Goal: Transaction & Acquisition: Obtain resource

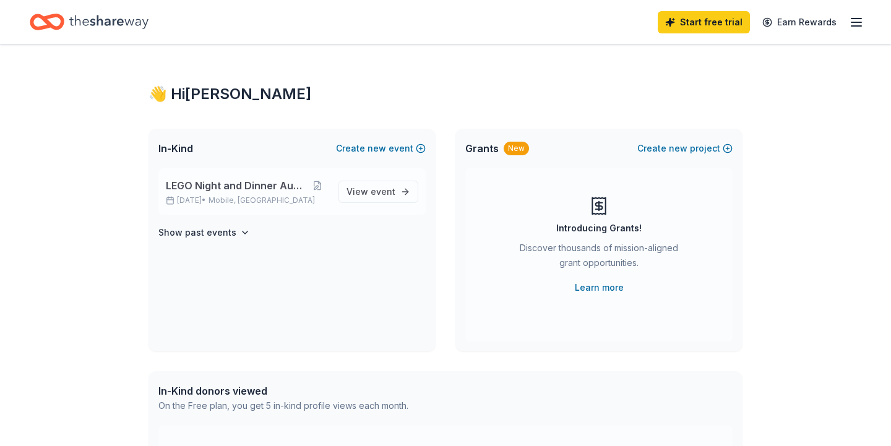
click at [271, 194] on div "LEGO Night and Dinner Auction Oct 03, 2025 • Mobile, AL" at bounding box center [247, 191] width 163 height 27
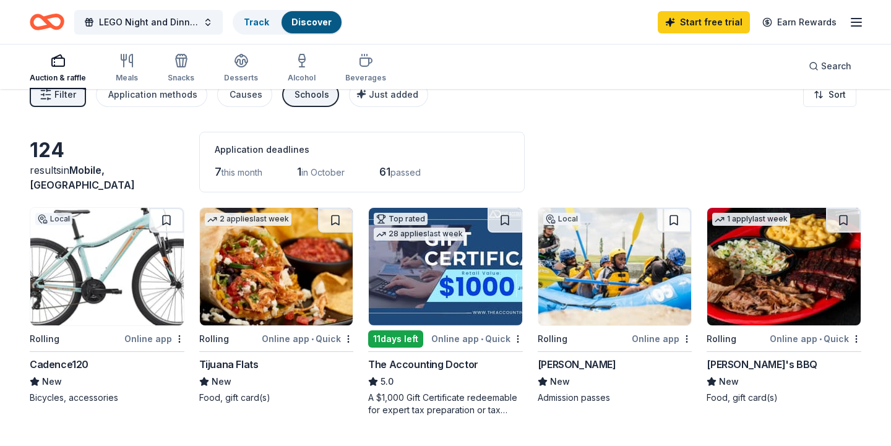
scroll to position [23, 0]
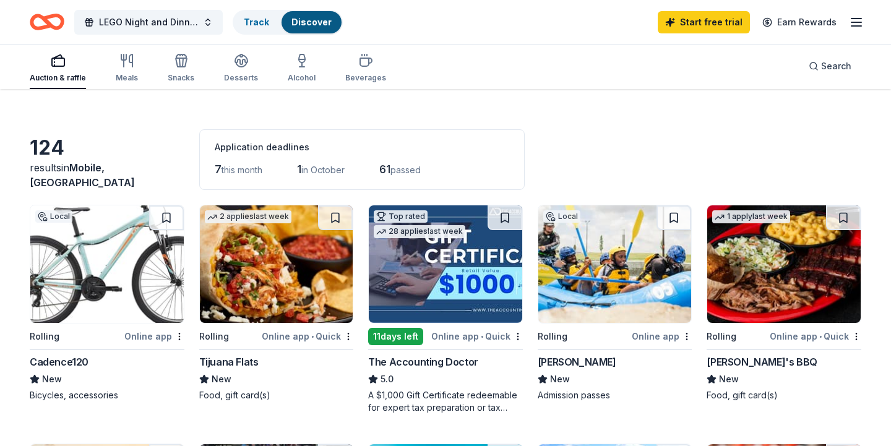
click at [90, 288] on img at bounding box center [106, 264] width 153 height 118
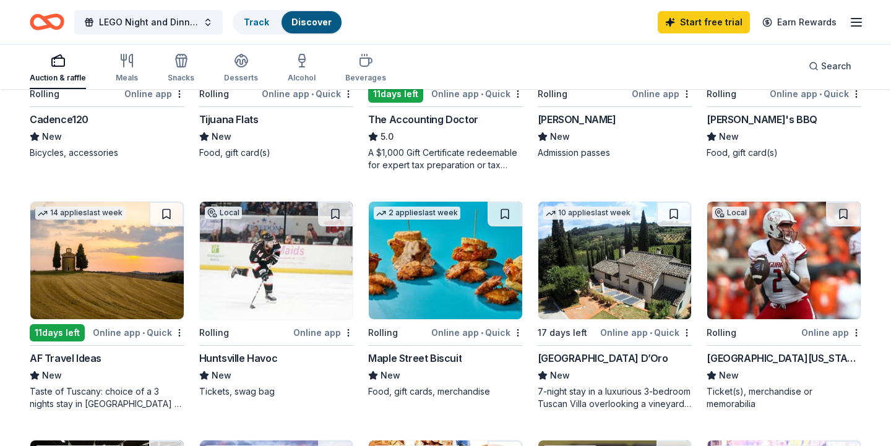
scroll to position [278, 0]
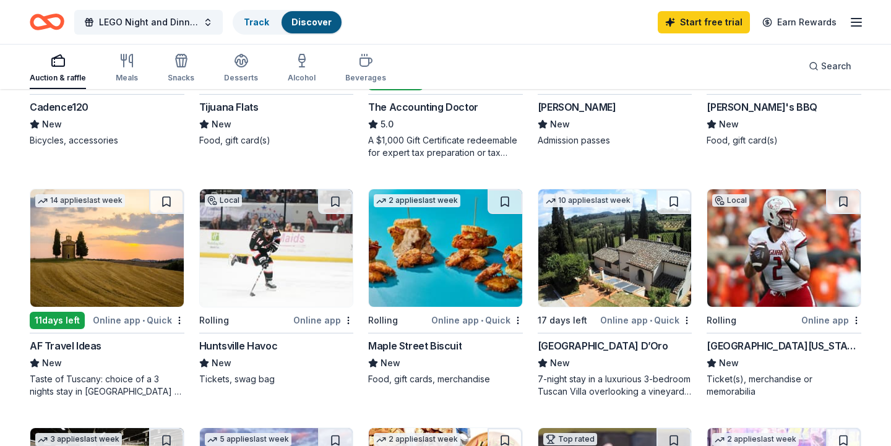
click at [773, 264] on img at bounding box center [783, 248] width 153 height 118
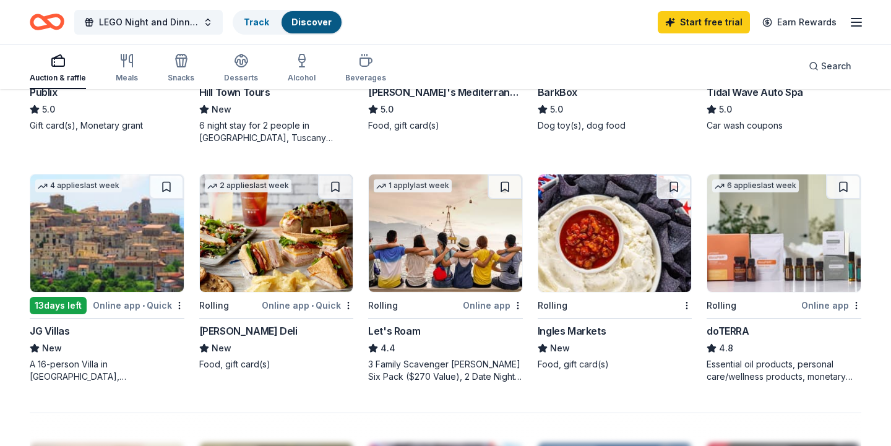
scroll to position [775, 0]
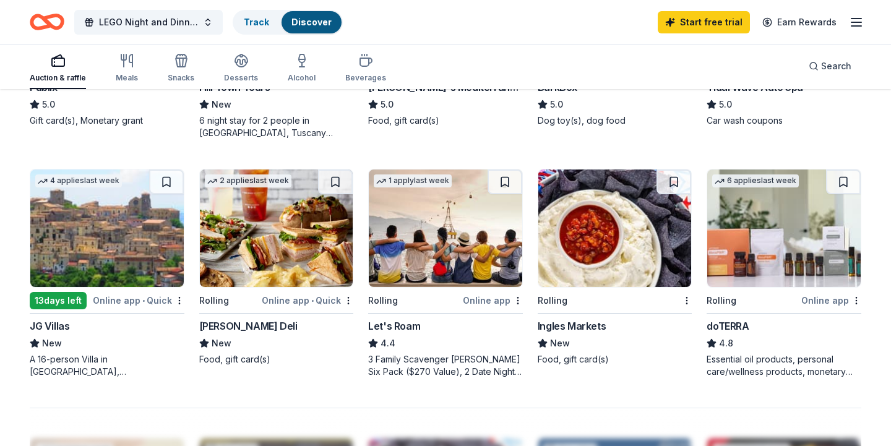
click at [472, 266] on img at bounding box center [445, 228] width 153 height 118
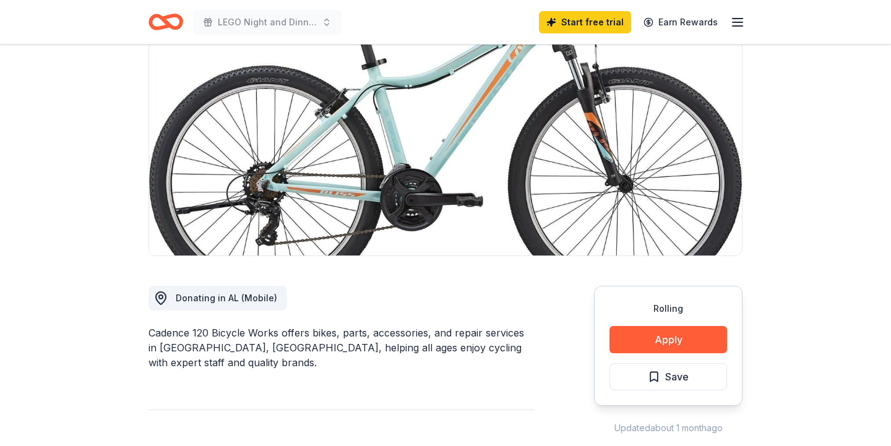
scroll to position [178, 0]
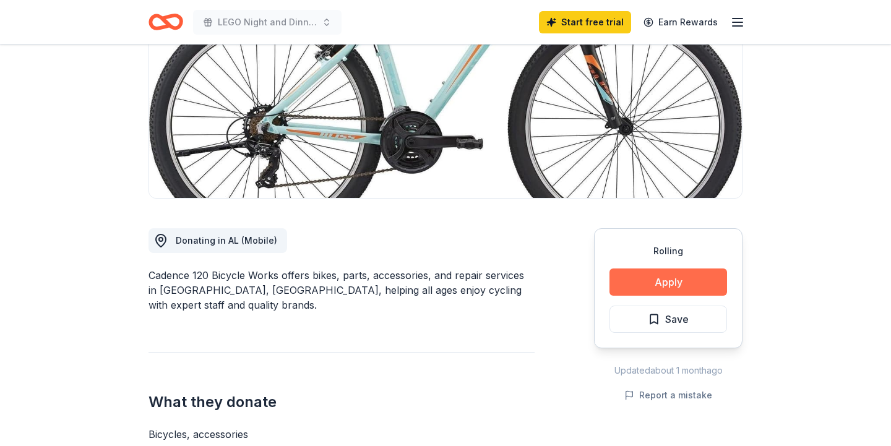
click at [649, 281] on button "Apply" at bounding box center [668, 281] width 118 height 27
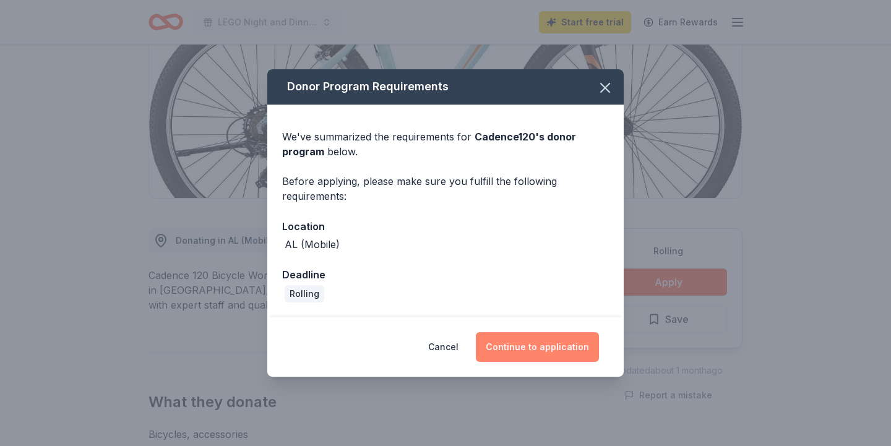
click at [534, 348] on button "Continue to application" at bounding box center [537, 347] width 123 height 30
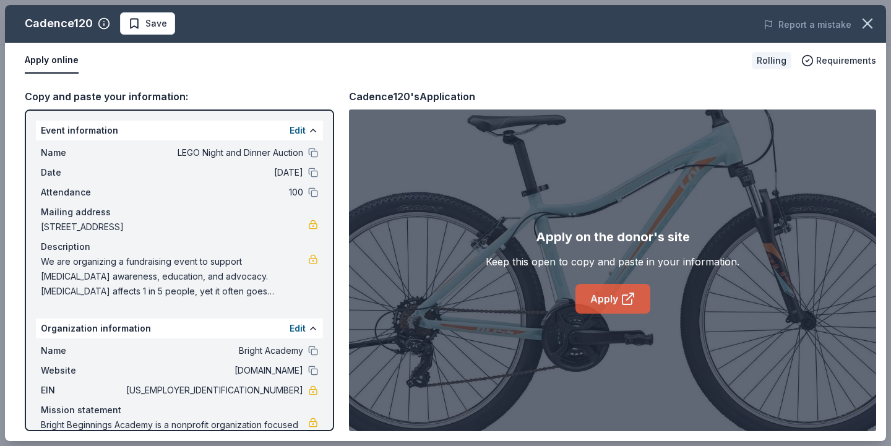
click at [620, 306] on icon at bounding box center [627, 298] width 15 height 15
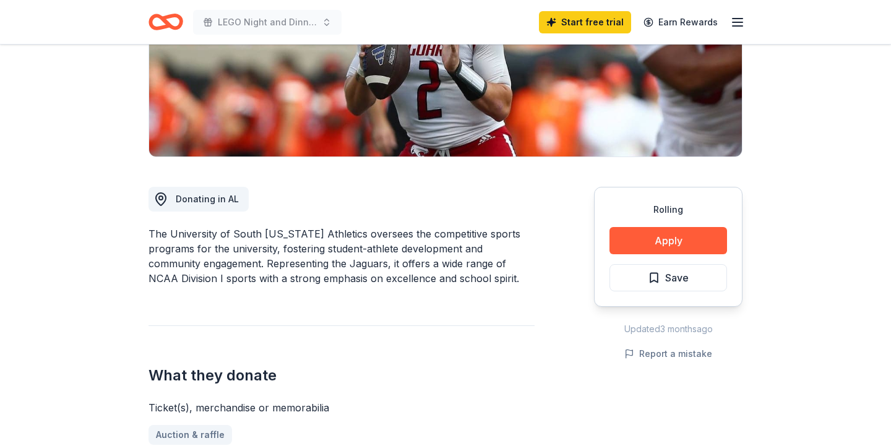
scroll to position [285, 0]
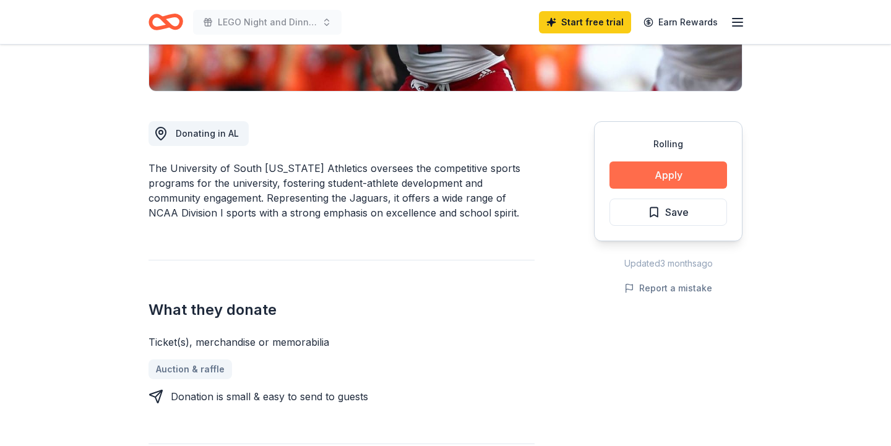
click at [663, 181] on button "Apply" at bounding box center [668, 174] width 118 height 27
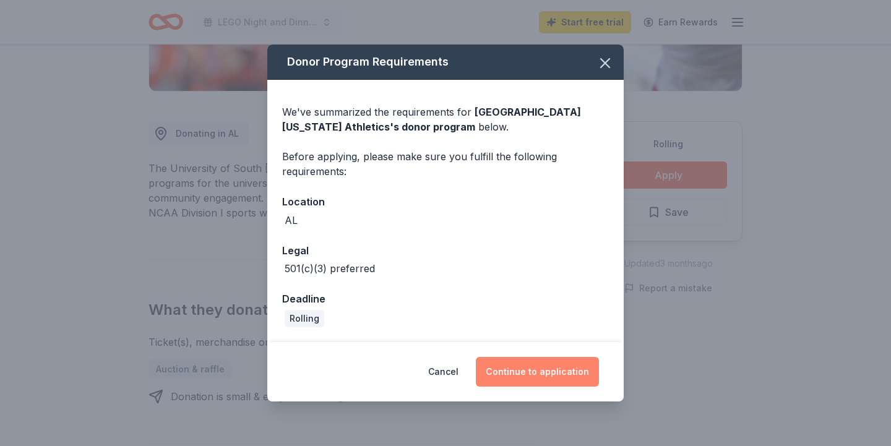
click at [526, 375] on button "Continue to application" at bounding box center [537, 372] width 123 height 30
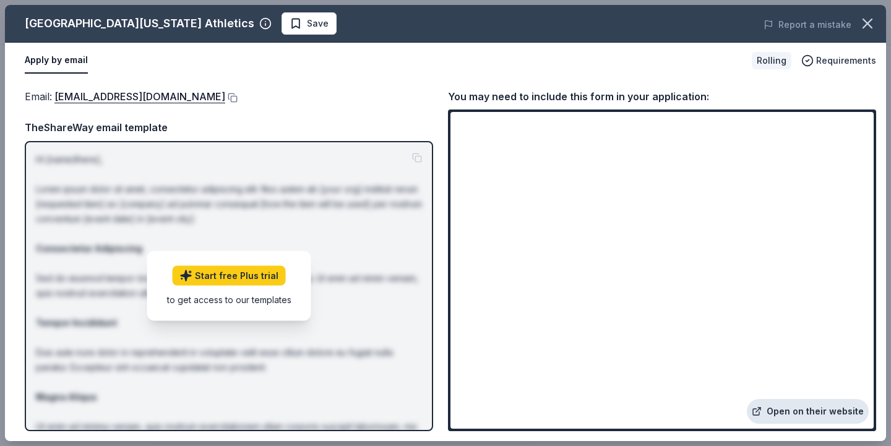
click at [807, 413] on link "Open on their website" at bounding box center [808, 411] width 122 height 25
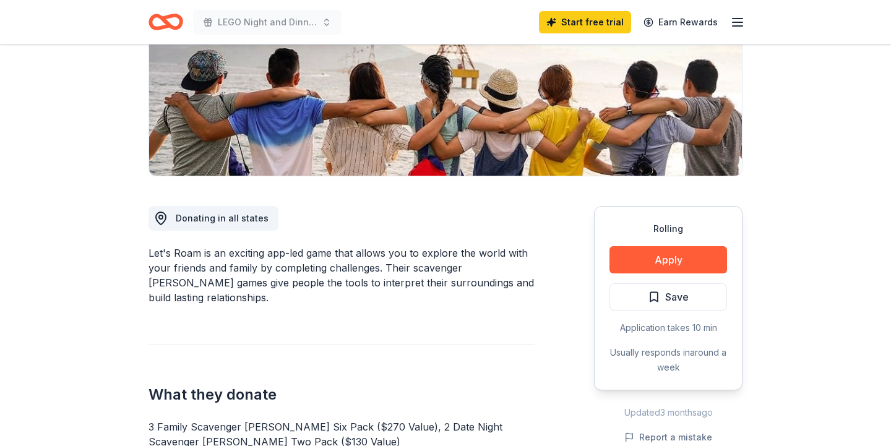
scroll to position [200, 0]
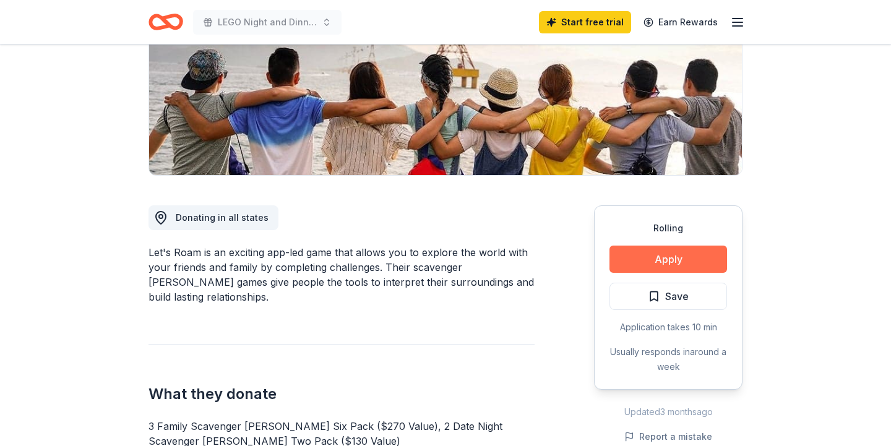
click at [693, 256] on button "Apply" at bounding box center [668, 259] width 118 height 27
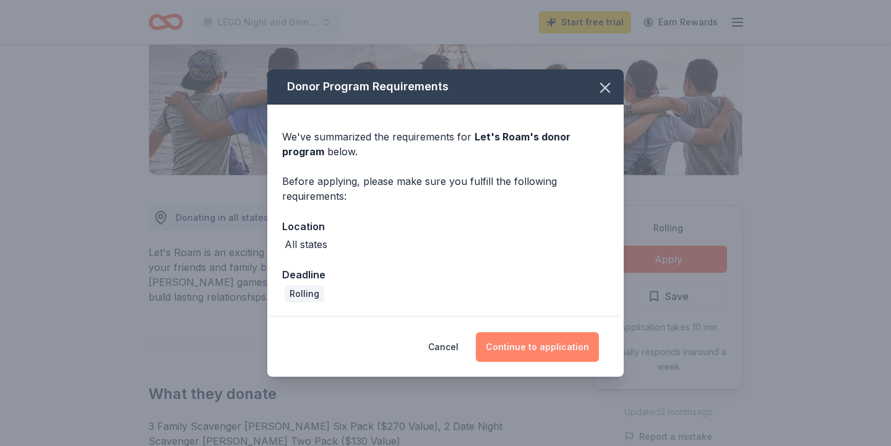
click at [568, 351] on button "Continue to application" at bounding box center [537, 347] width 123 height 30
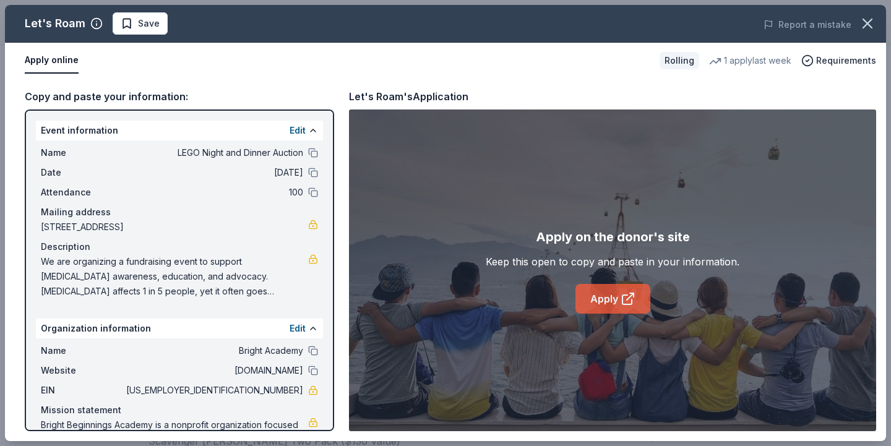
click at [599, 304] on link "Apply" at bounding box center [612, 299] width 75 height 30
